Goal: Transaction & Acquisition: Download file/media

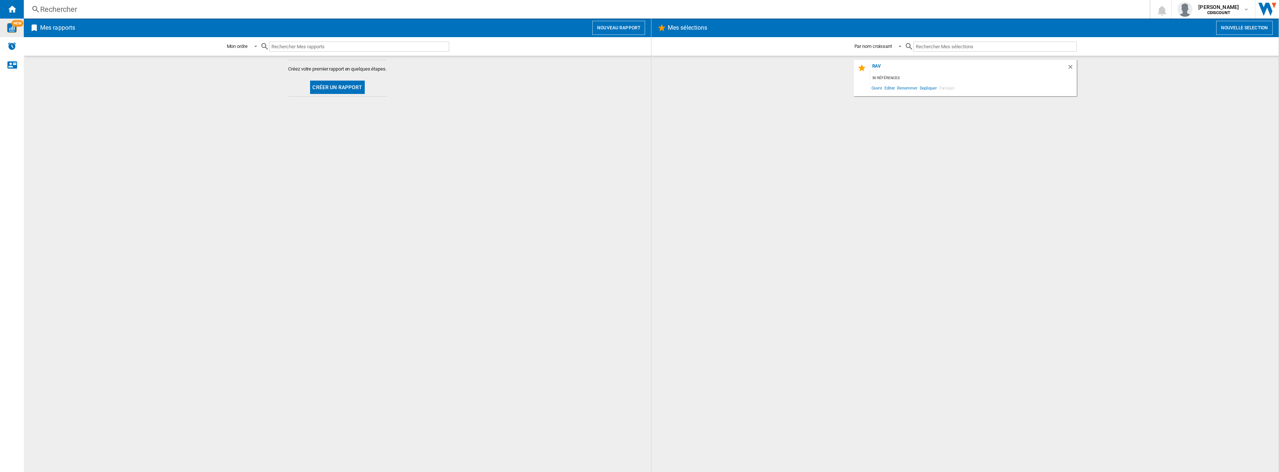
click at [14, 32] on img "WiseCard" at bounding box center [12, 28] width 10 height 10
click at [340, 86] on button "Créer un rapport" at bounding box center [337, 87] width 54 height 13
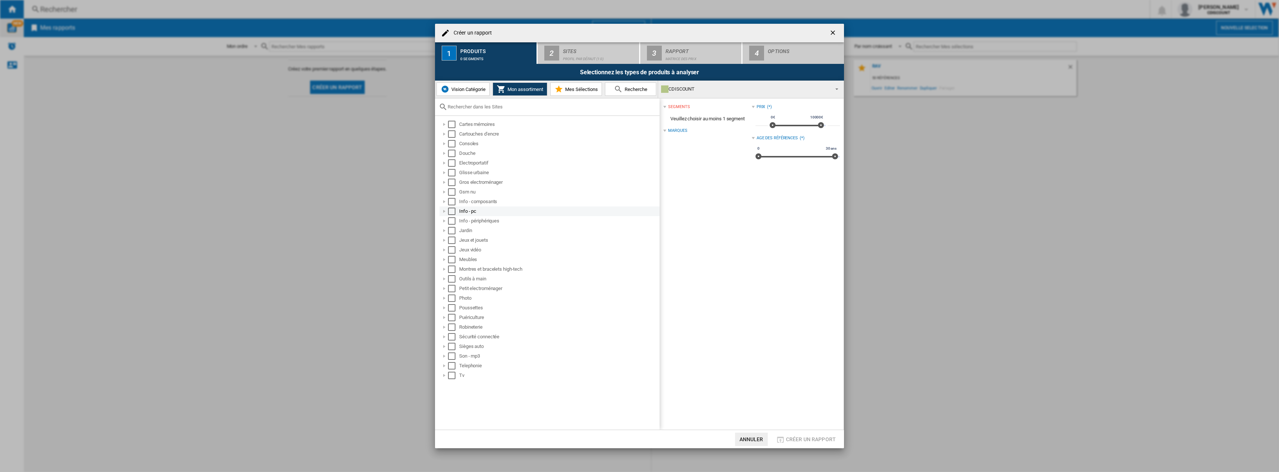
click at [451, 211] on div "Select" at bounding box center [451, 211] width 7 height 7
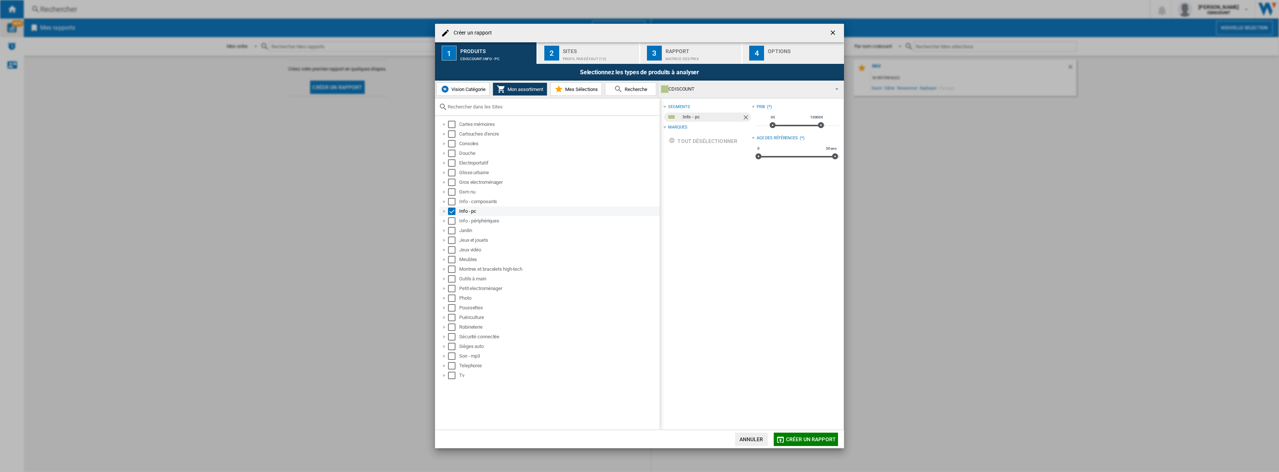
click at [443, 210] on div at bounding box center [443, 211] width 7 height 7
click at [452, 224] on div at bounding box center [452, 220] width 7 height 7
click at [461, 230] on div at bounding box center [460, 230] width 7 height 7
click at [477, 241] on div "Select" at bounding box center [475, 240] width 7 height 7
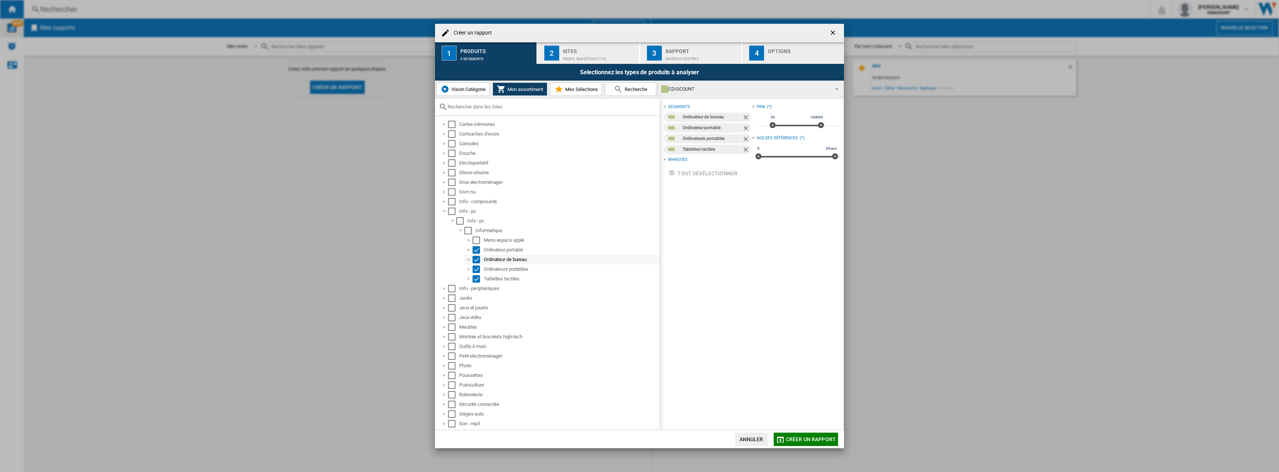
click at [478, 258] on div "Select" at bounding box center [475, 259] width 7 height 7
click at [478, 278] on div "Select" at bounding box center [475, 278] width 7 height 7
click at [746, 129] on ng-md-icon "Retirer" at bounding box center [746, 129] width 9 height 9
click at [468, 252] on div at bounding box center [468, 249] width 7 height 7
click at [476, 291] on div "Select" at bounding box center [475, 288] width 7 height 7
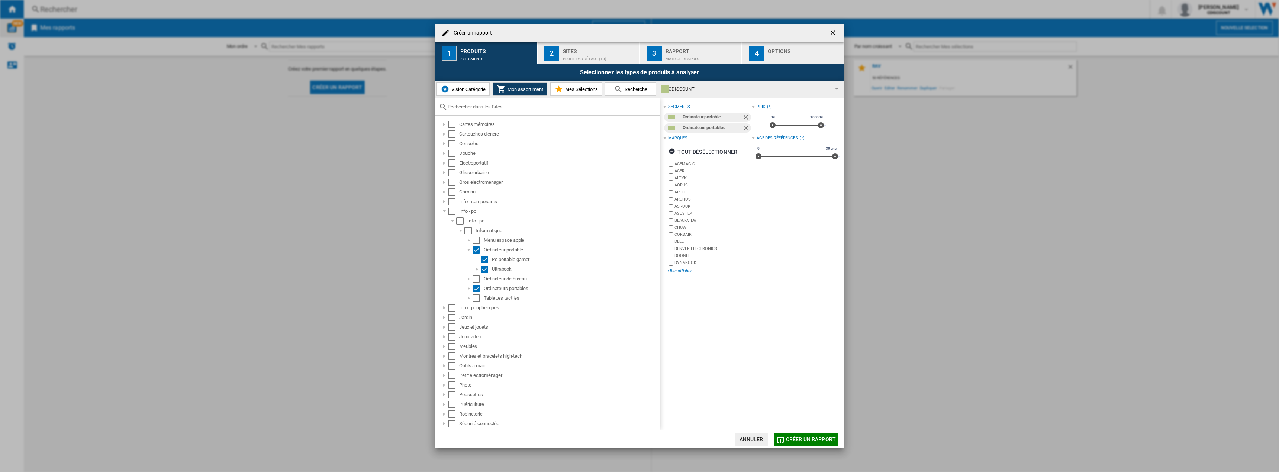
click at [681, 273] on div "+Tout afficher" at bounding box center [709, 271] width 84 height 6
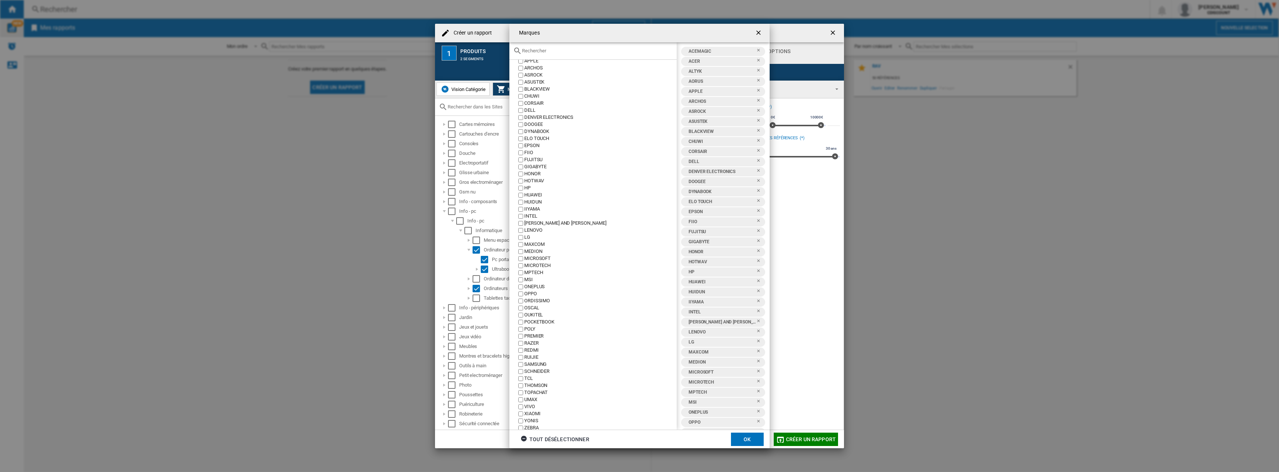
scroll to position [54, 0]
click at [743, 441] on button "OK" at bounding box center [747, 439] width 33 height 13
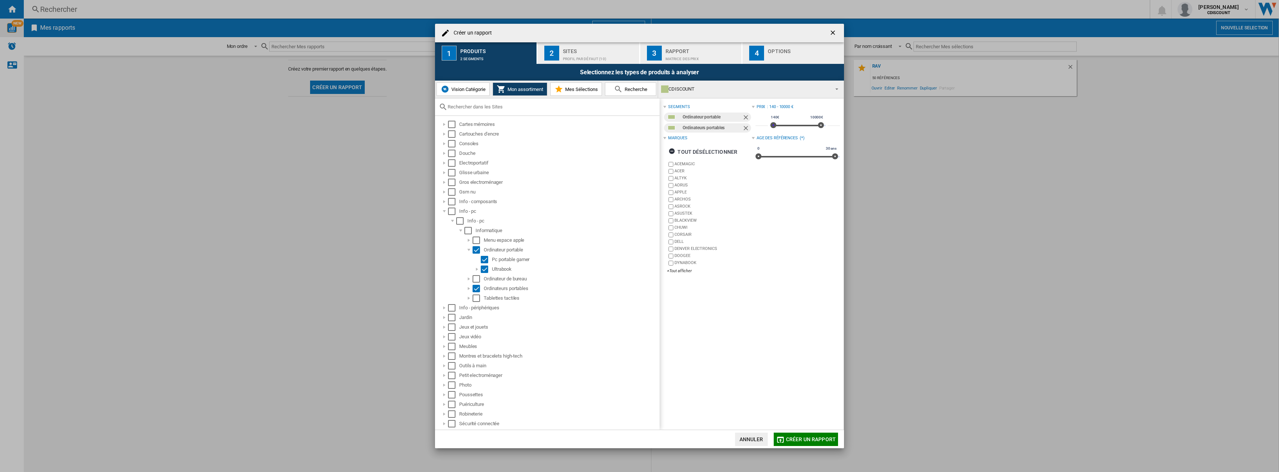
type input "**"
click at [770, 123] on span at bounding box center [773, 125] width 6 height 6
click at [804, 440] on span "Créer un rapport" at bounding box center [811, 440] width 50 height 6
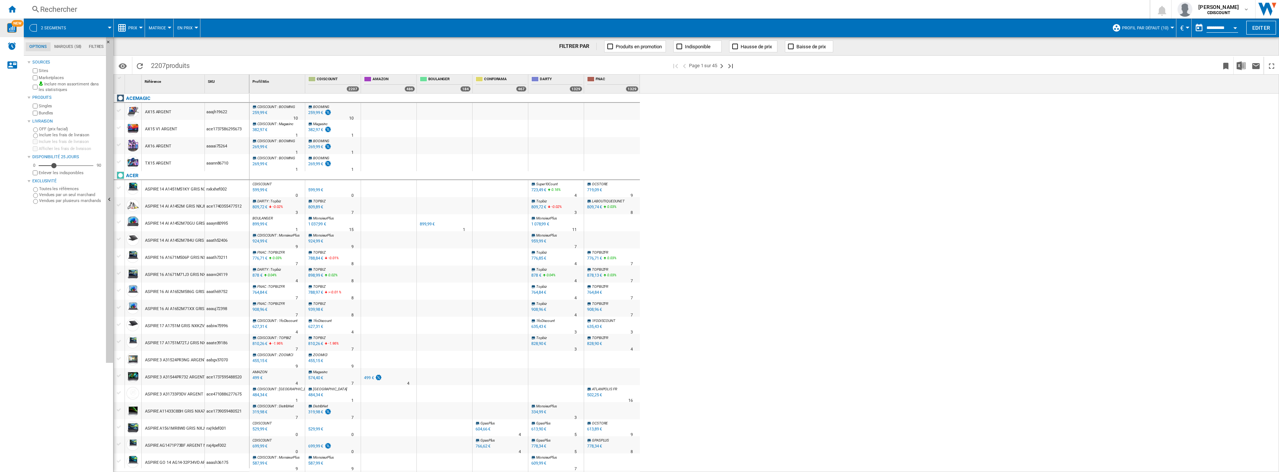
click at [74, 45] on md-tab-item "Marques (58)" at bounding box center [68, 46] width 35 height 9
click at [31, 48] on md-tab-item "Options" at bounding box center [38, 46] width 25 height 9
click at [723, 65] on ng-md-icon "Page suivante" at bounding box center [721, 66] width 9 height 9
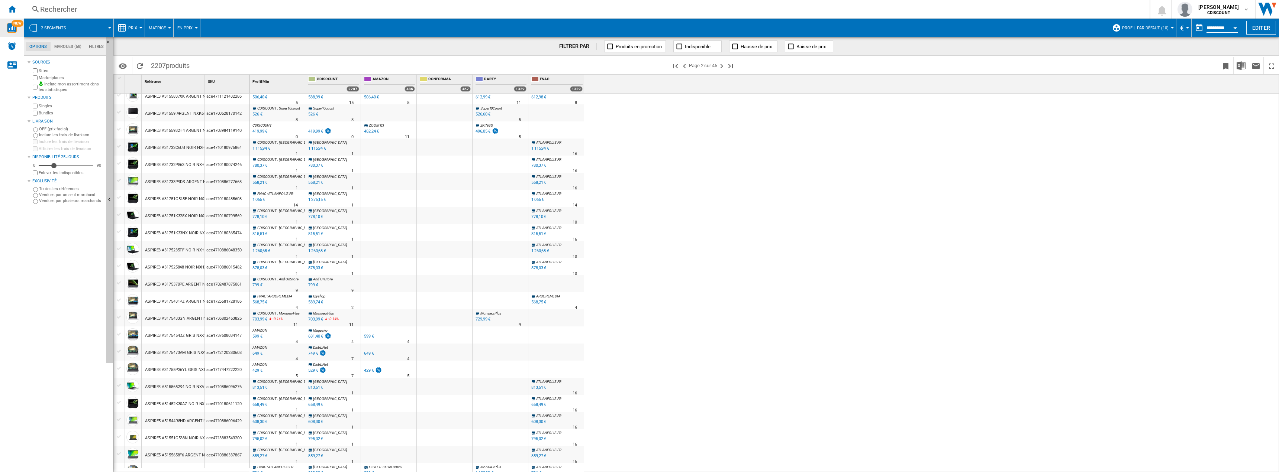
scroll to position [487, 0]
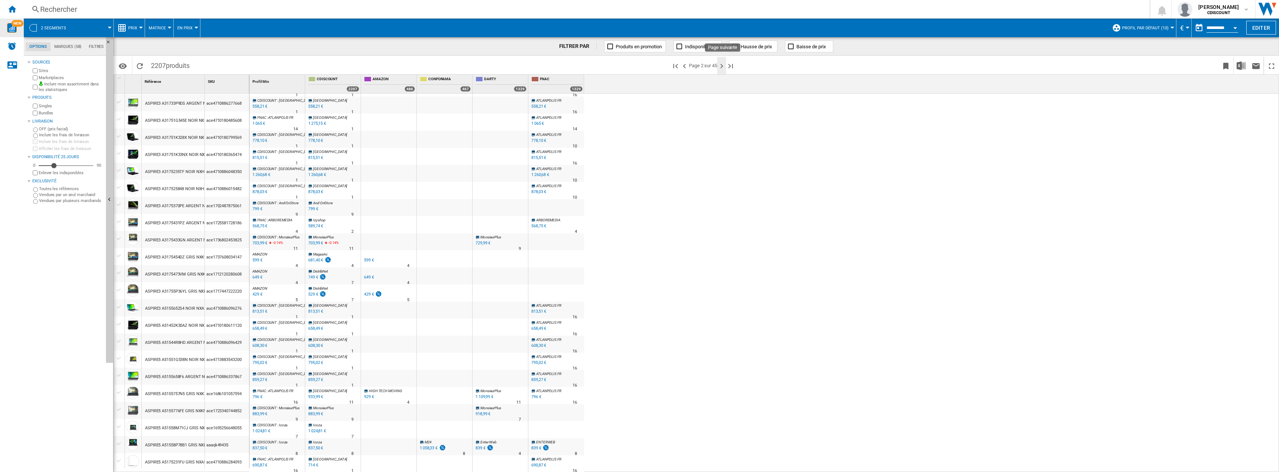
click at [725, 64] on ng-md-icon "Page suivante" at bounding box center [721, 66] width 9 height 9
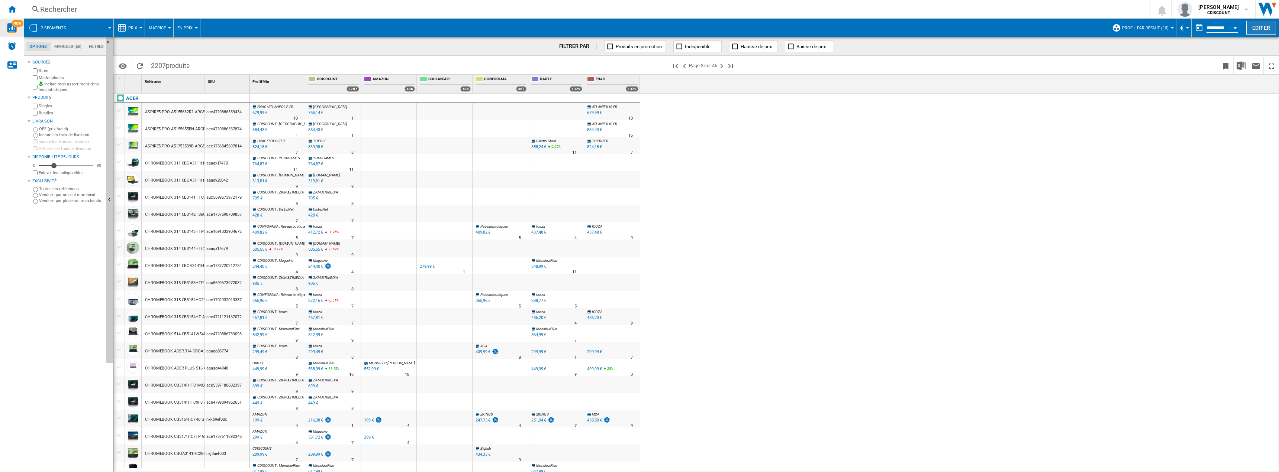
click at [1261, 28] on button "Editer" at bounding box center [1261, 28] width 30 height 14
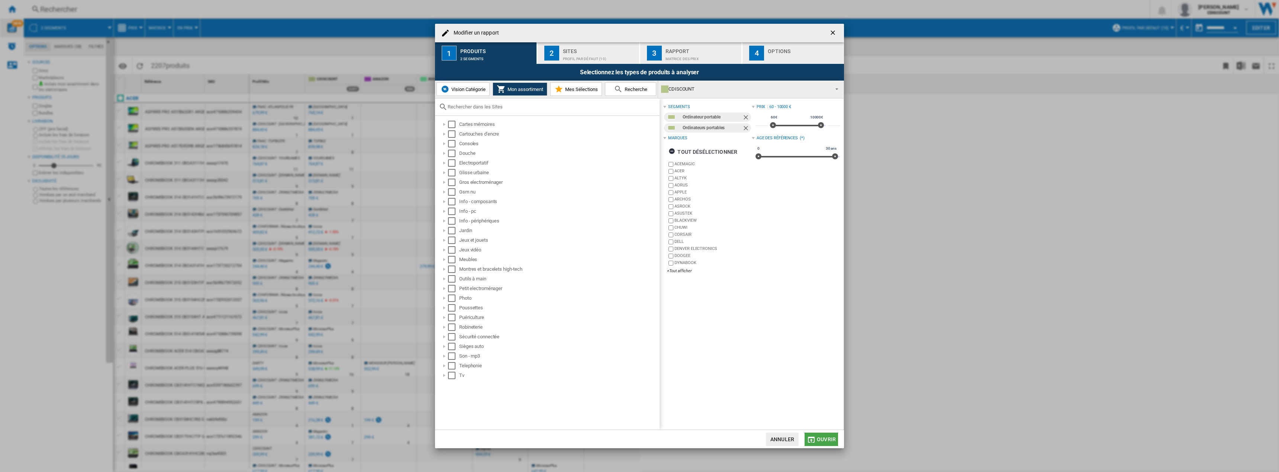
click at [823, 442] on span "Ouvrir" at bounding box center [826, 440] width 19 height 6
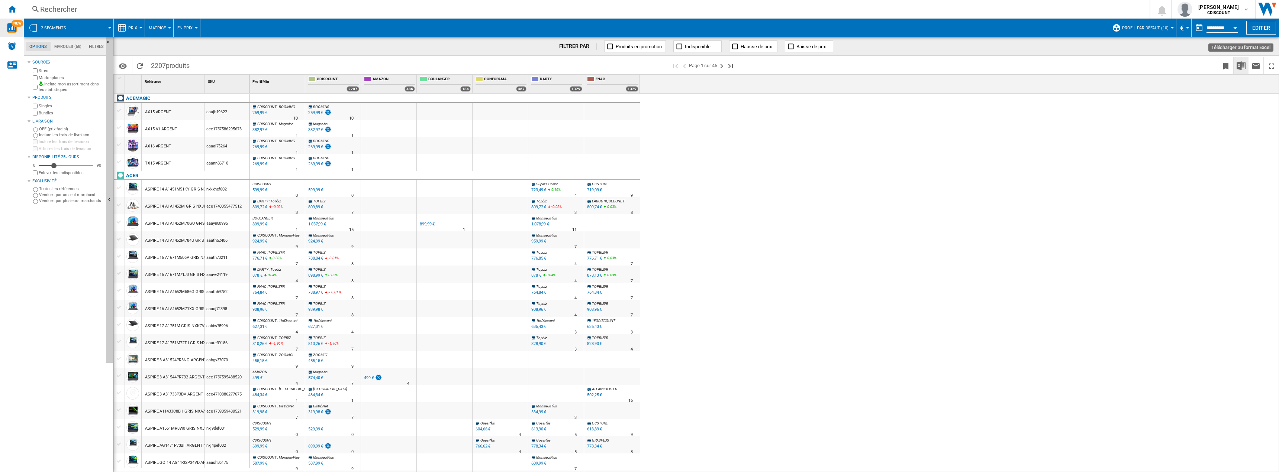
click at [1240, 64] on img "Télécharger au format Excel" at bounding box center [1240, 65] width 9 height 9
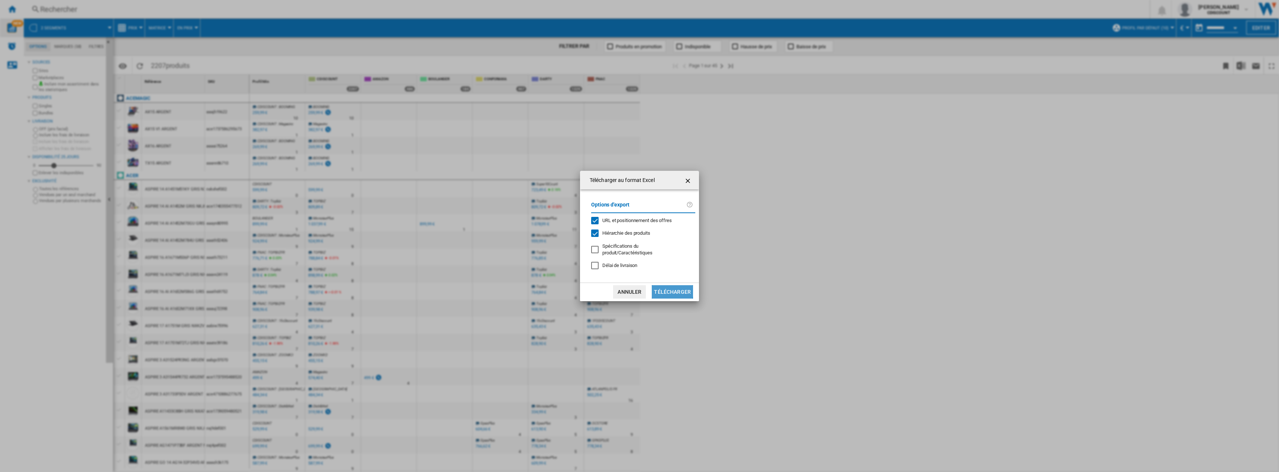
click at [671, 291] on button "Télécharger" at bounding box center [672, 291] width 41 height 13
